Goal: Information Seeking & Learning: Learn about a topic

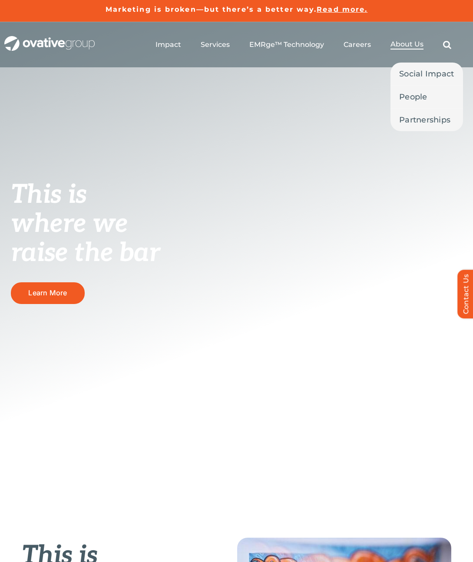
click at [423, 41] on span "About Us" at bounding box center [406, 44] width 33 height 9
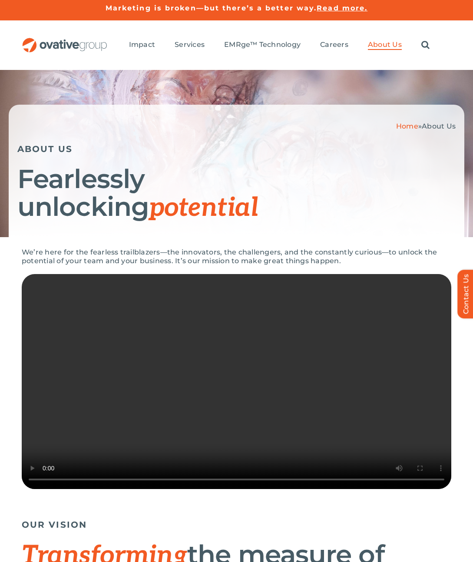
scroll to position [2, 0]
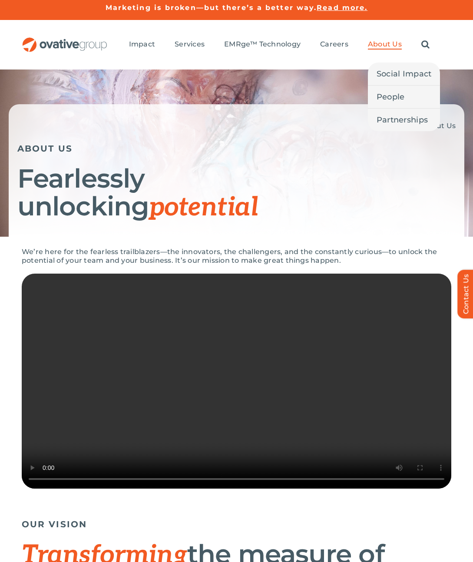
click at [384, 42] on span "About Us" at bounding box center [385, 44] width 34 height 9
click at [386, 99] on span "People" at bounding box center [390, 97] width 28 height 12
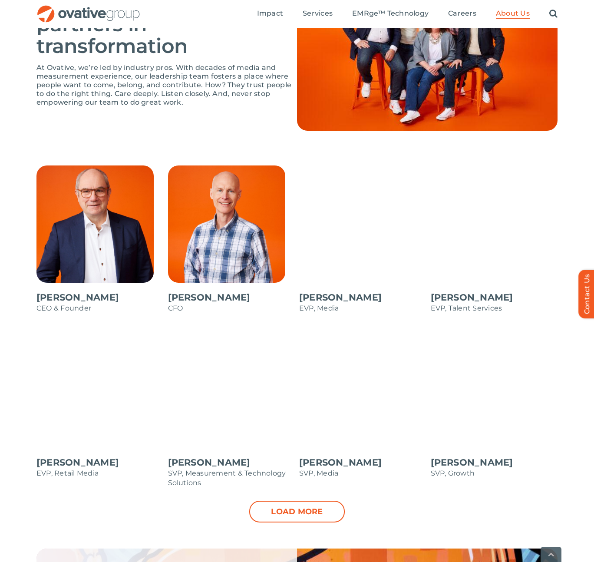
scroll to position [630, 0]
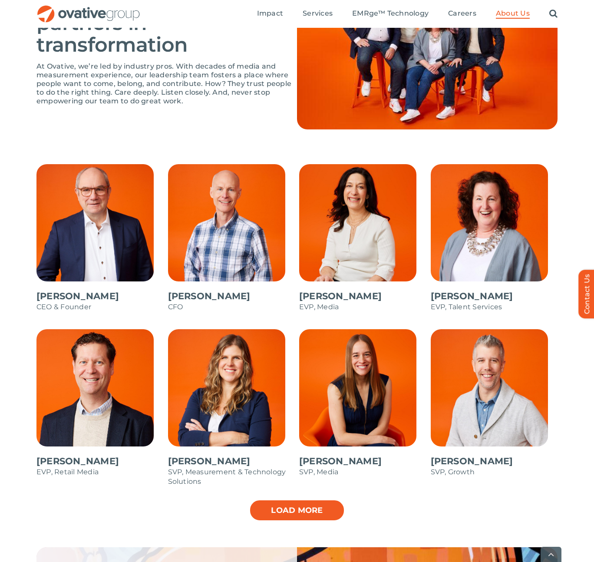
click at [322, 511] on link "Load more" at bounding box center [296, 510] width 95 height 22
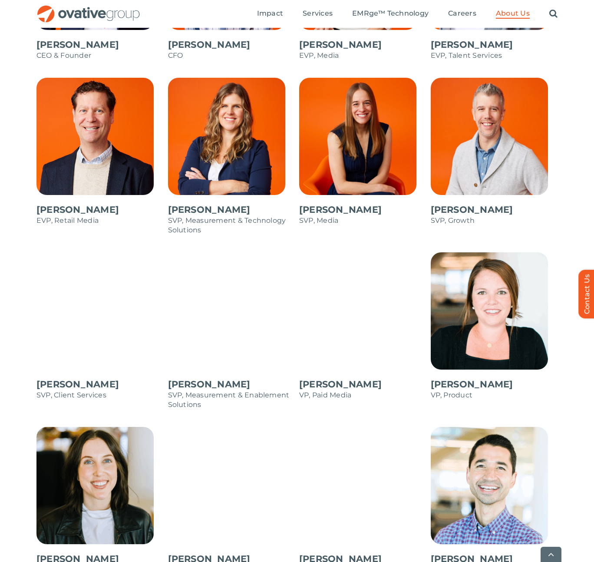
scroll to position [1041, 0]
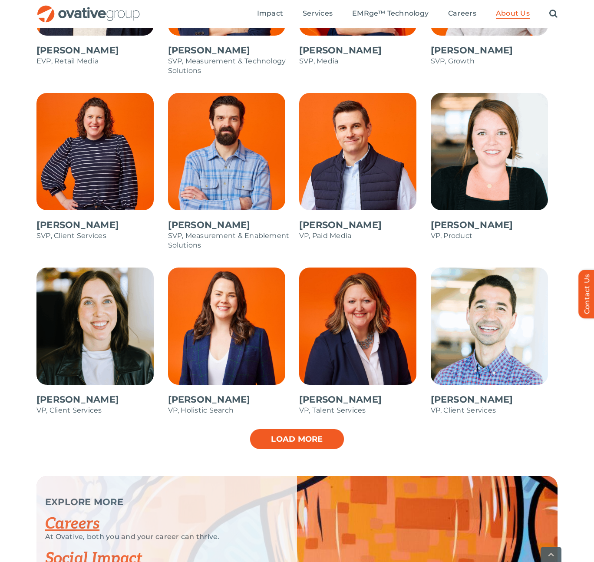
click at [315, 442] on link "Load more" at bounding box center [296, 439] width 95 height 22
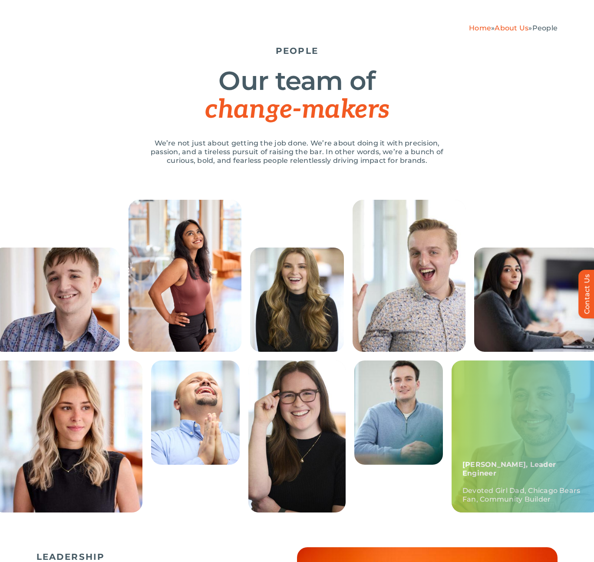
scroll to position [0, 0]
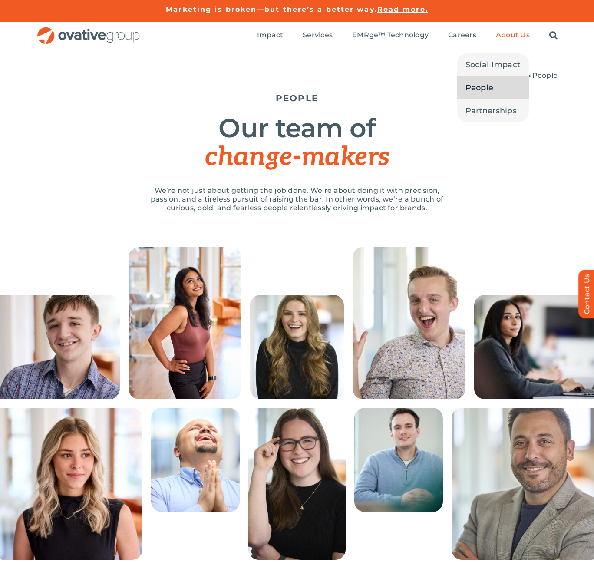
click at [472, 86] on span "People" at bounding box center [479, 88] width 28 height 12
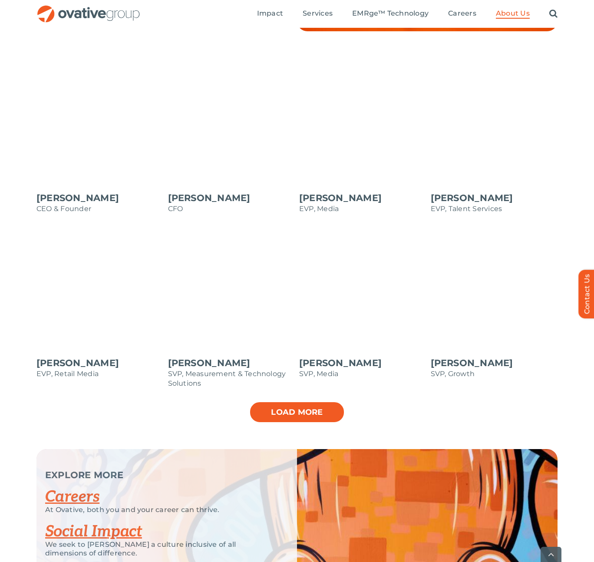
scroll to position [729, 0]
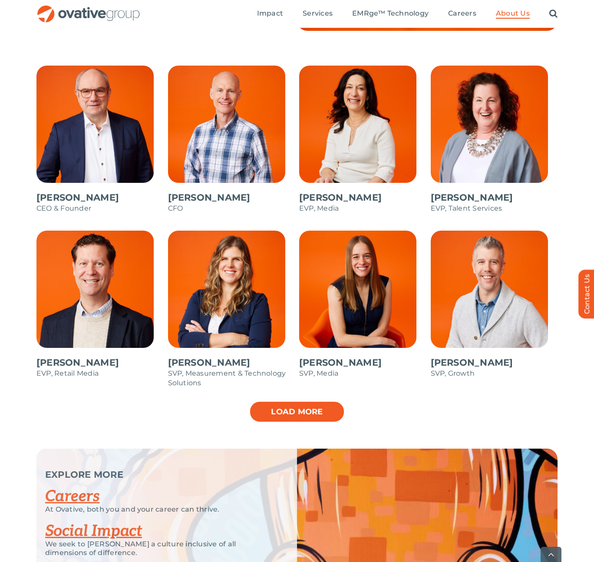
click at [317, 411] on link "Load more" at bounding box center [296, 412] width 95 height 22
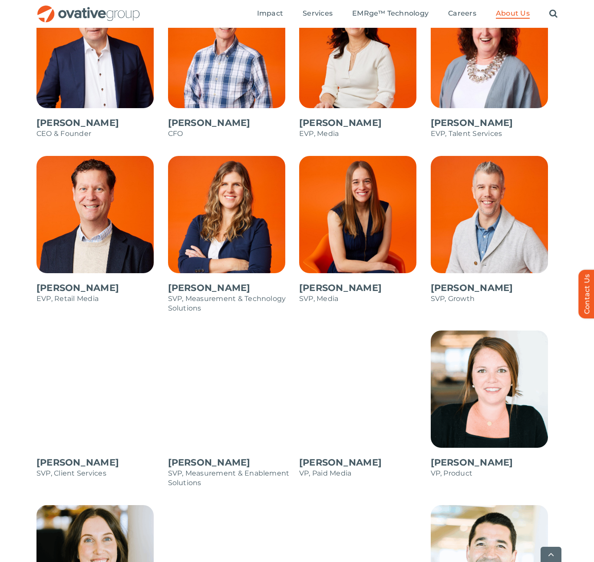
scroll to position [989, 0]
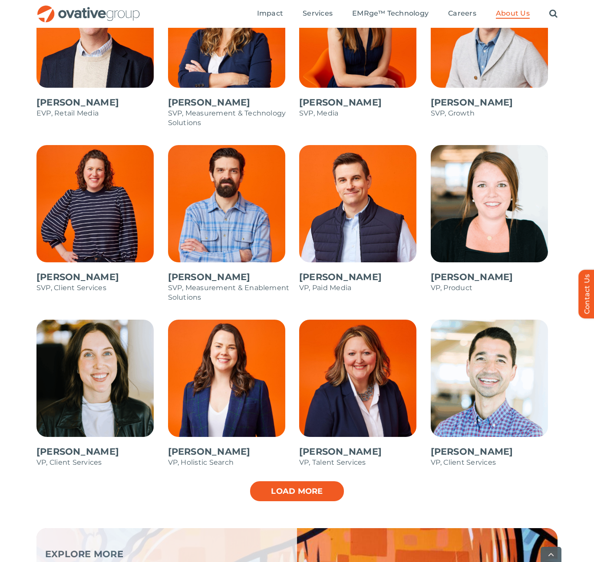
click at [323, 489] on link "Load more" at bounding box center [296, 491] width 95 height 22
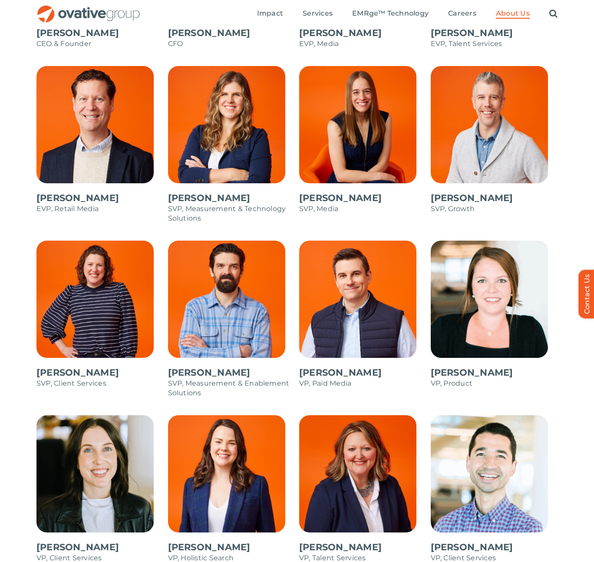
scroll to position [739, 0]
